Goal: Task Accomplishment & Management: Manage account settings

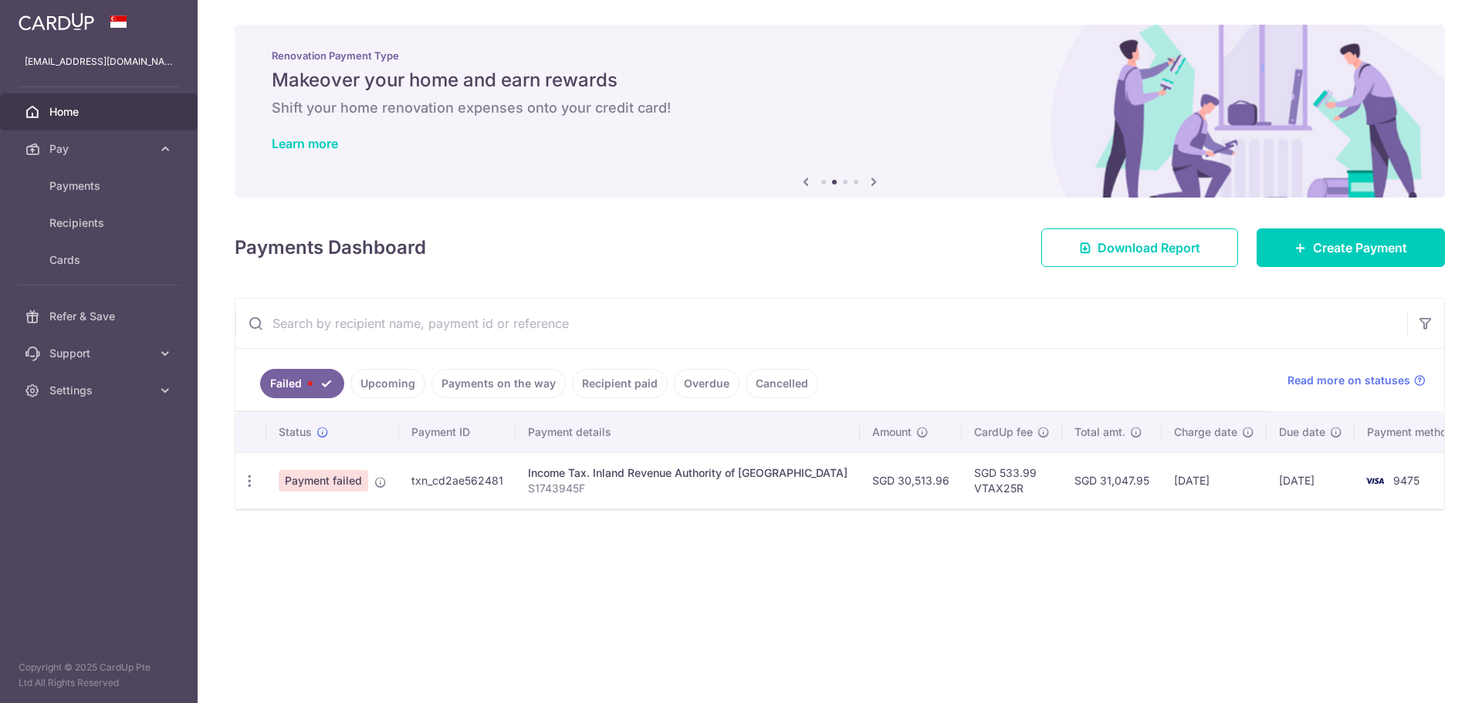
click at [867, 638] on div "× Pause Schedule Pause all future payments in this series Pause just this one p…" at bounding box center [840, 351] width 1284 height 703
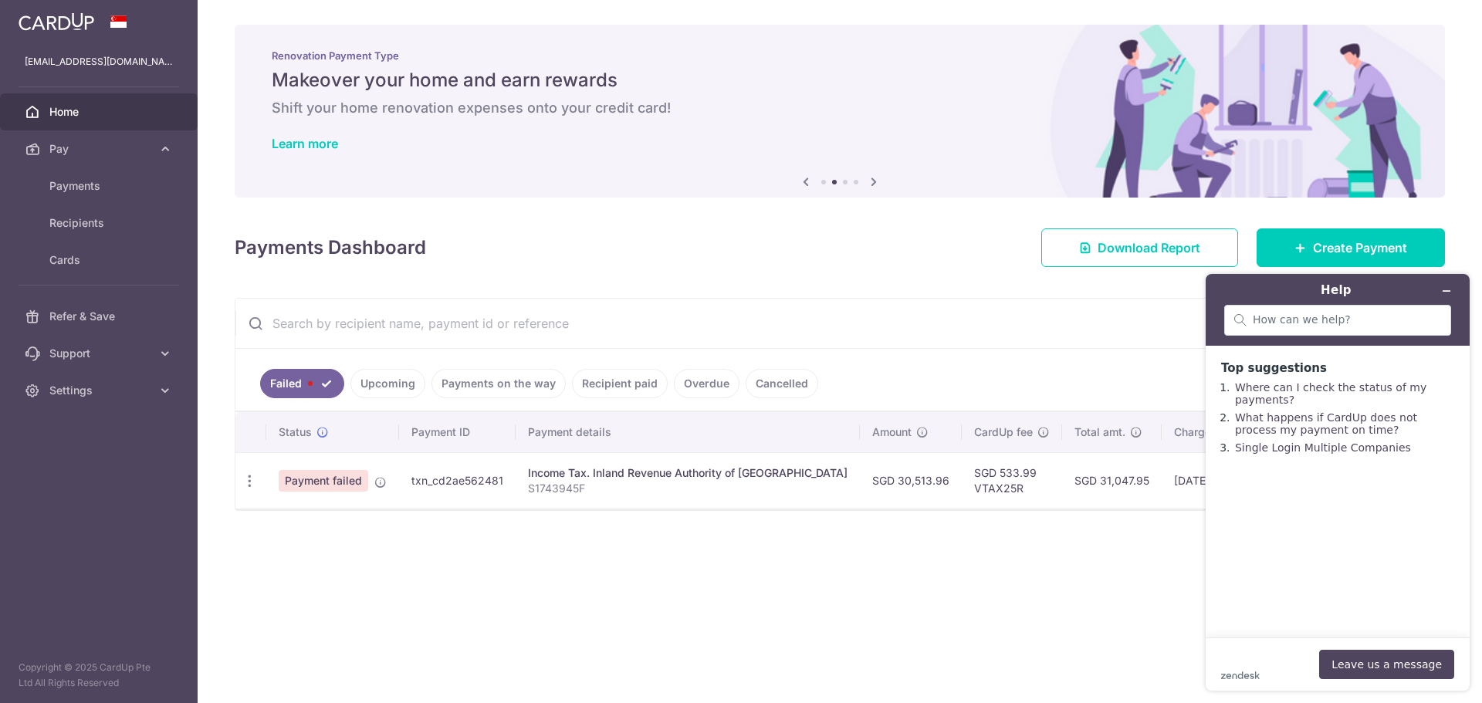
click at [1062, 482] on td "SGD 31,047.95" at bounding box center [1112, 480] width 100 height 56
click at [967, 487] on td "SGD 533.99 VTAX25R" at bounding box center [1011, 480] width 100 height 56
click at [498, 389] on link "Payments on the way" at bounding box center [498, 383] width 134 height 29
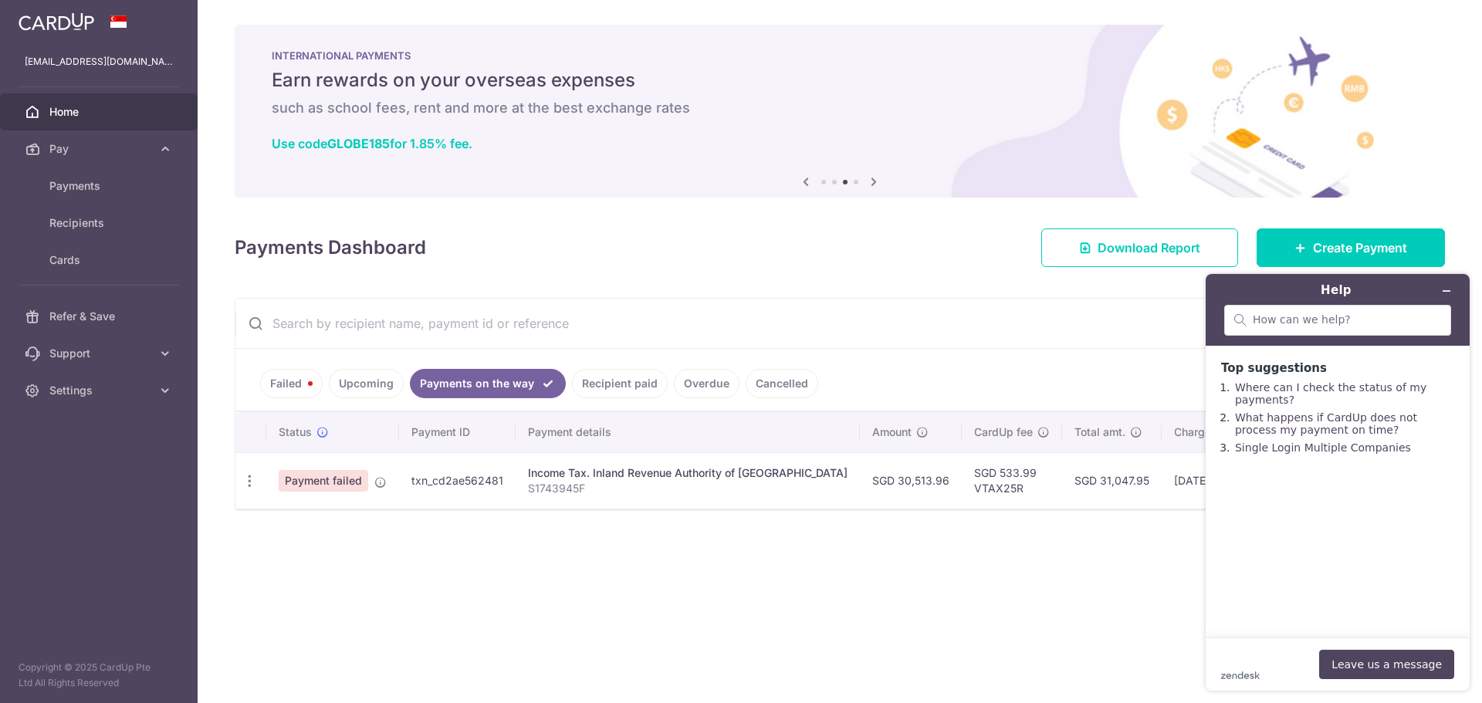
click at [344, 384] on link "Upcoming" at bounding box center [366, 383] width 75 height 29
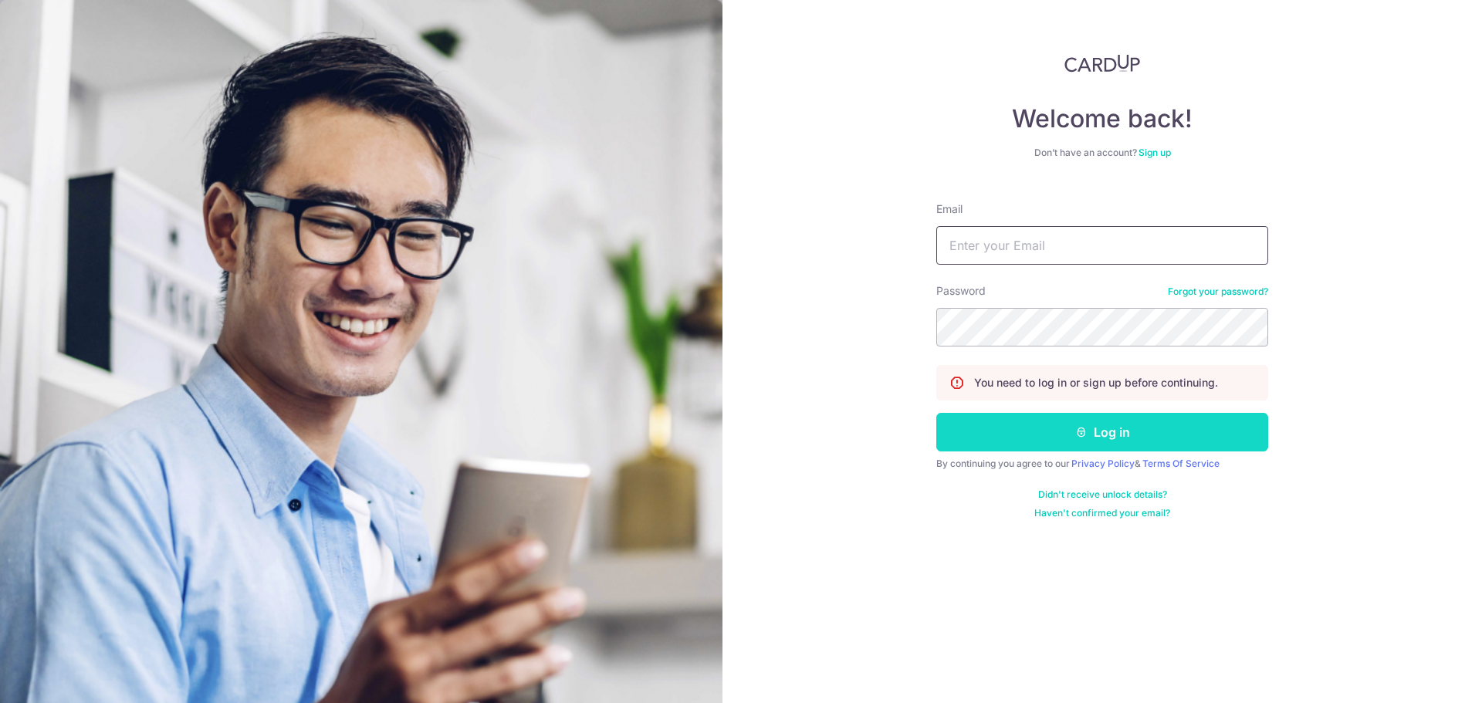
type input "[EMAIL_ADDRESS][DOMAIN_NAME]"
click at [1084, 440] on button "Log in" at bounding box center [1102, 432] width 332 height 39
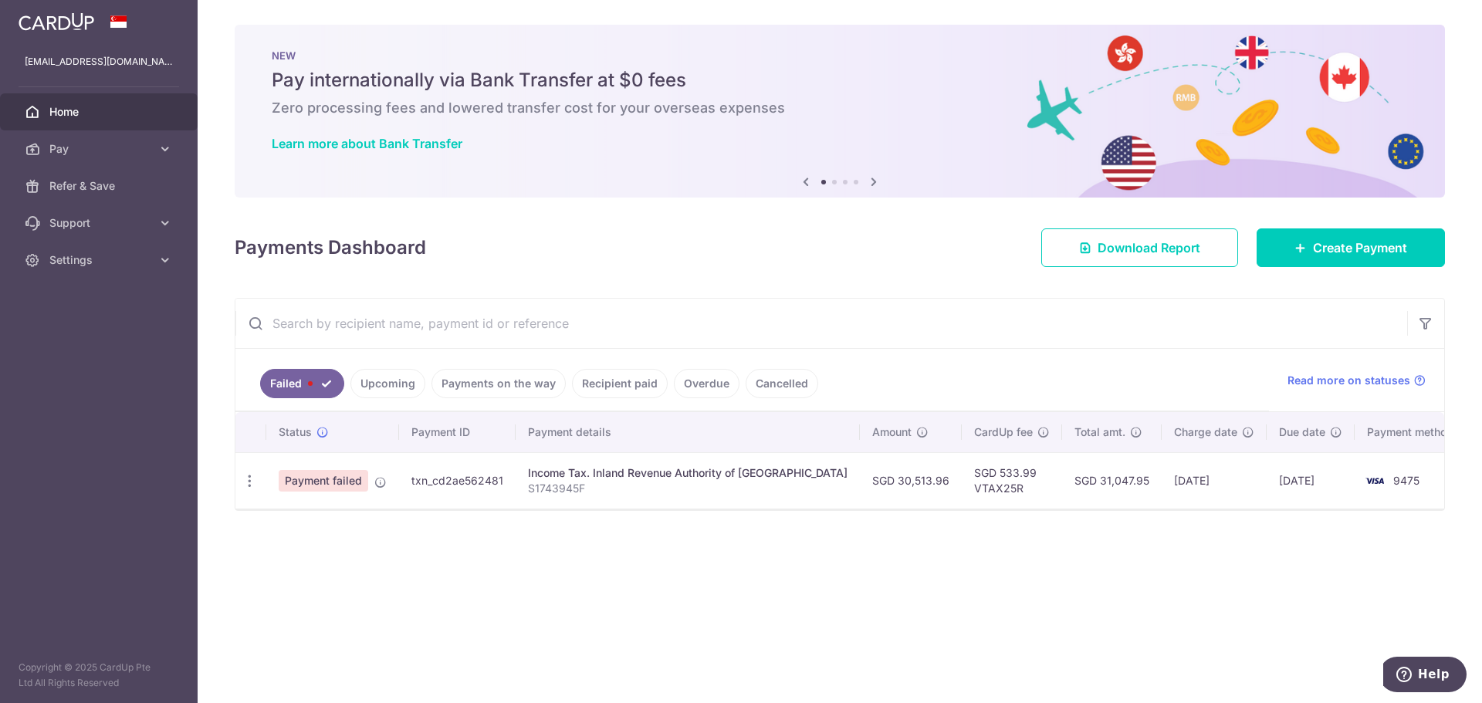
click at [874, 185] on icon at bounding box center [873, 181] width 19 height 19
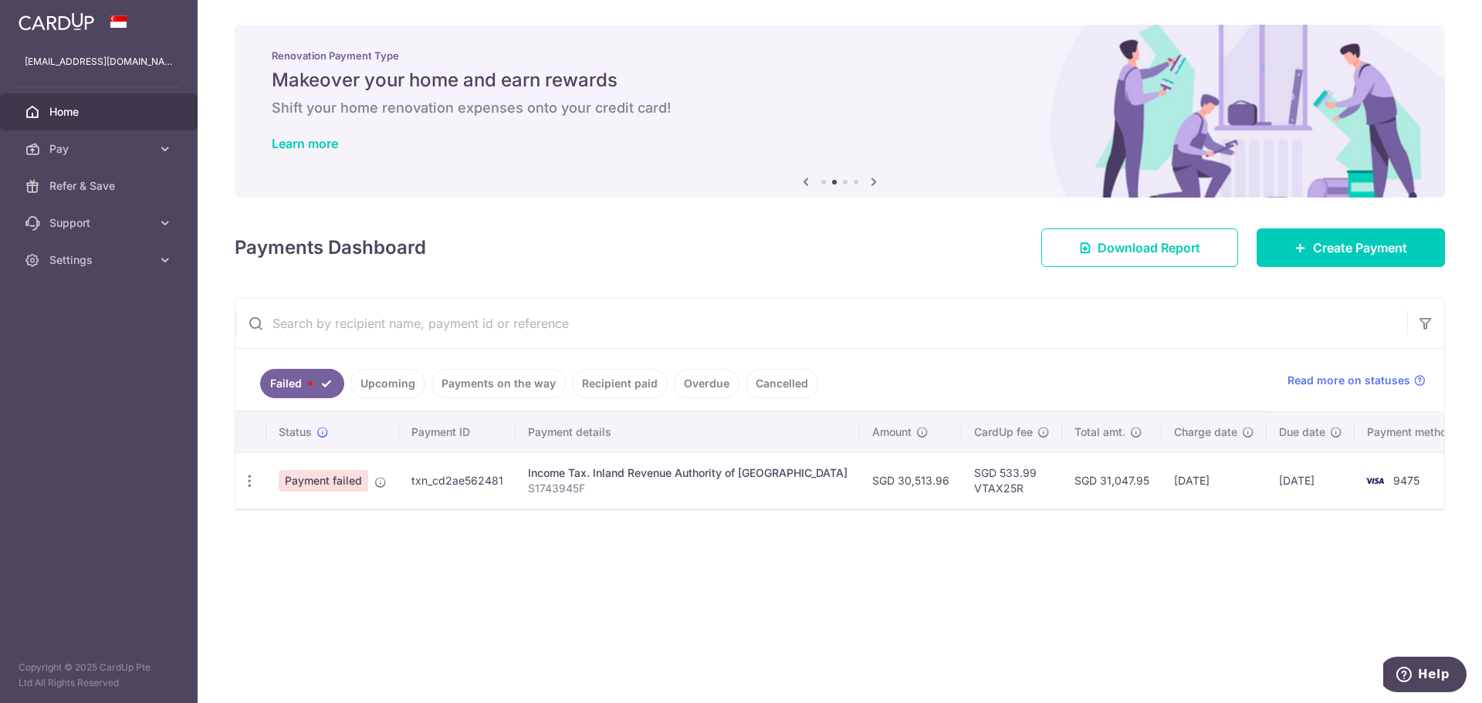
click at [874, 185] on icon at bounding box center [873, 181] width 19 height 19
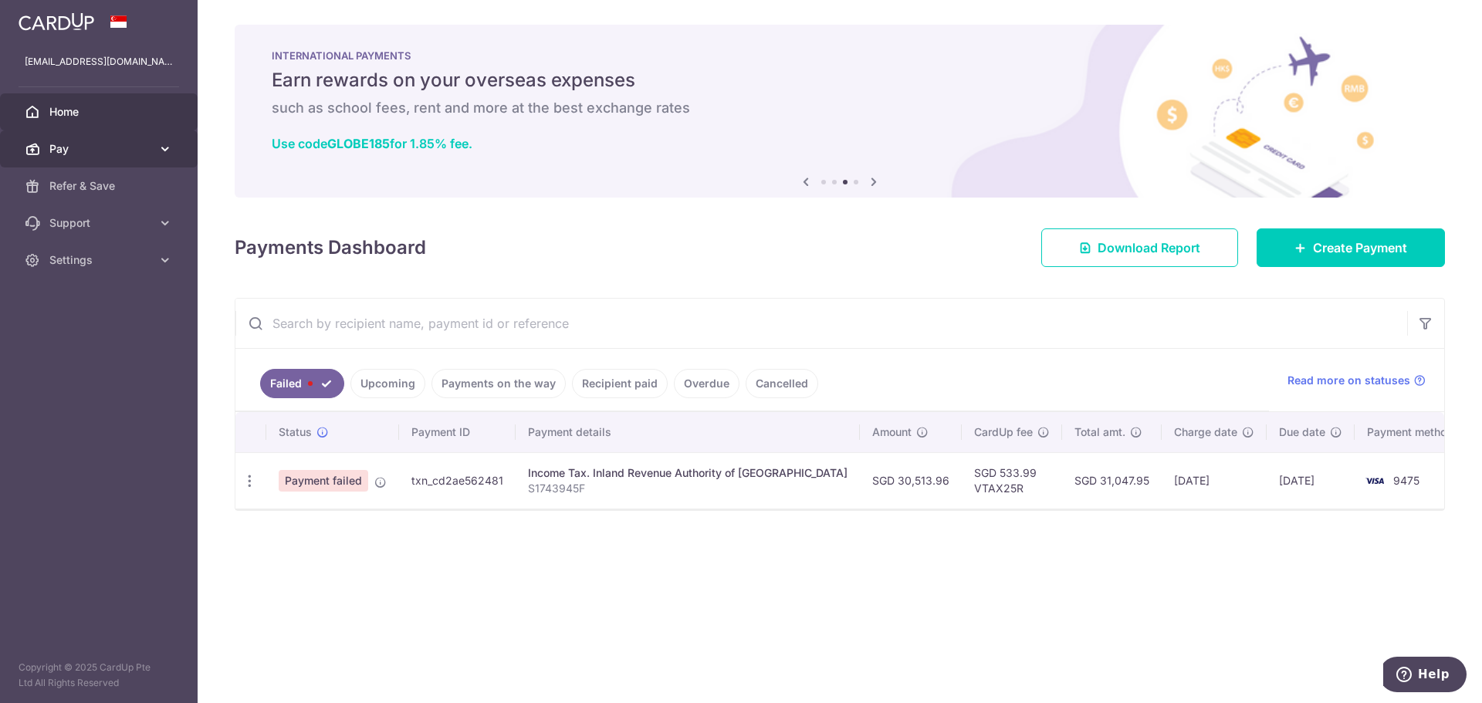
click at [161, 154] on icon at bounding box center [164, 148] width 15 height 15
click at [882, 575] on div "× Pause Schedule Pause all future payments in this series Pause just this one p…" at bounding box center [840, 351] width 1284 height 703
